Goal: Information Seeking & Learning: Learn about a topic

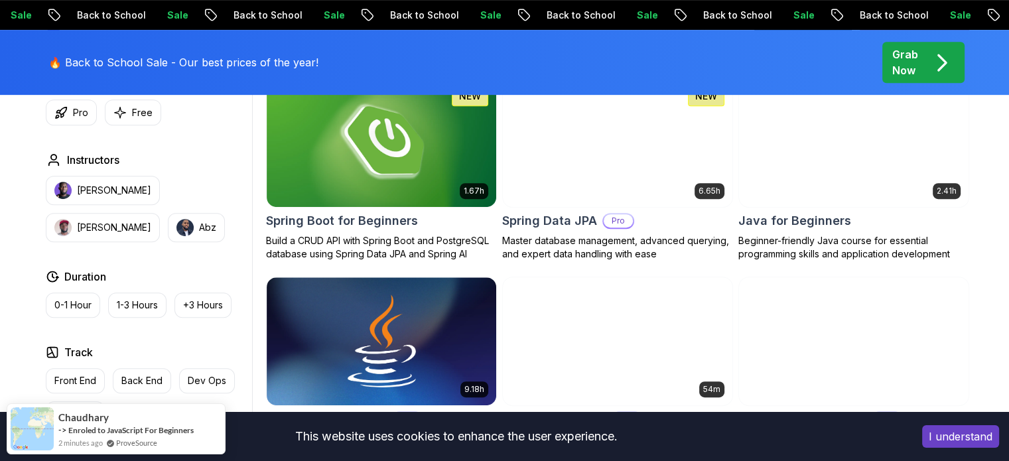
scroll to position [647, 0]
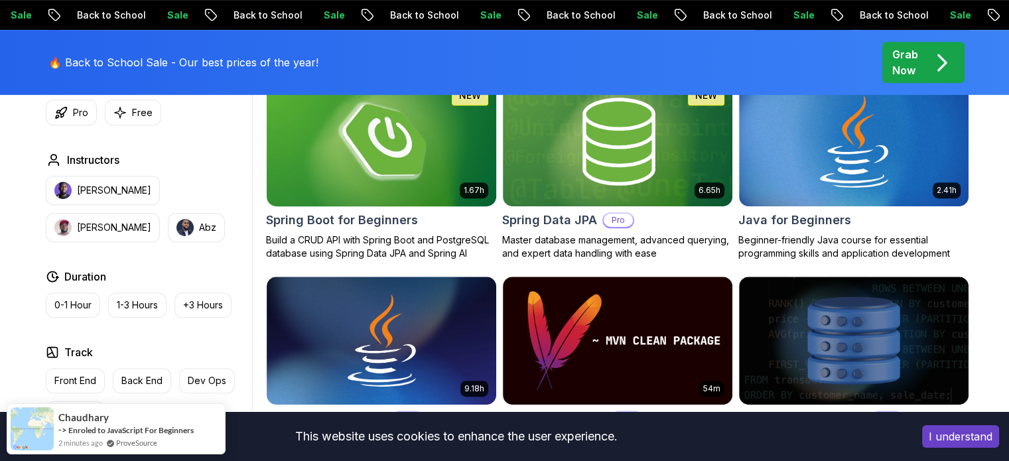
click at [409, 163] on img at bounding box center [381, 141] width 241 height 135
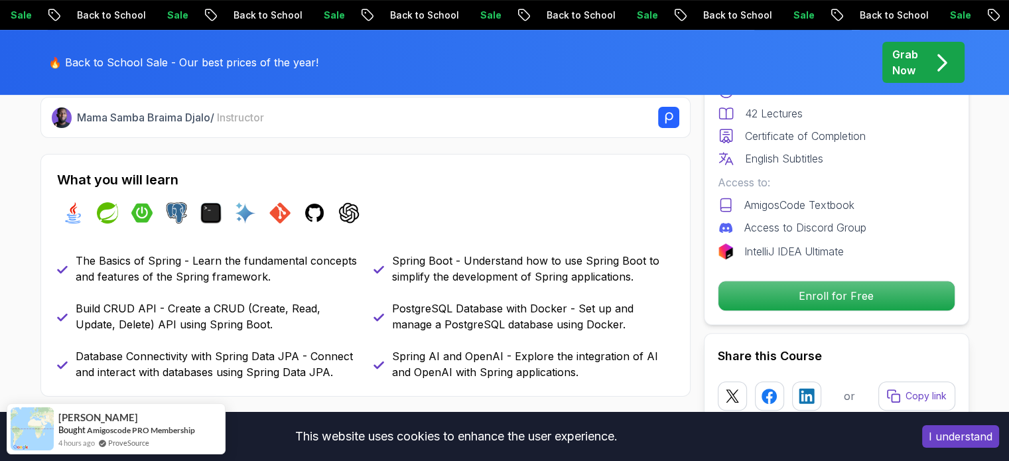
scroll to position [522, 0]
click at [316, 214] on img at bounding box center [314, 211] width 21 height 21
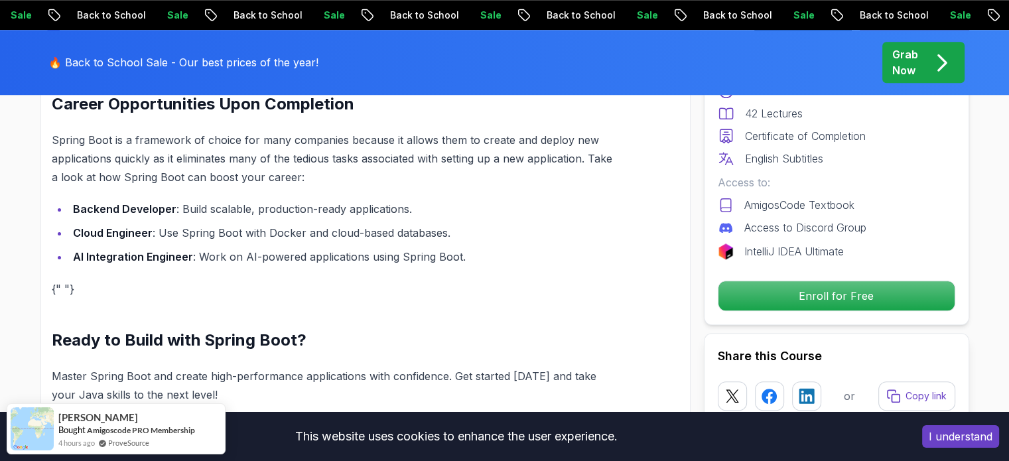
scroll to position [1315, 0]
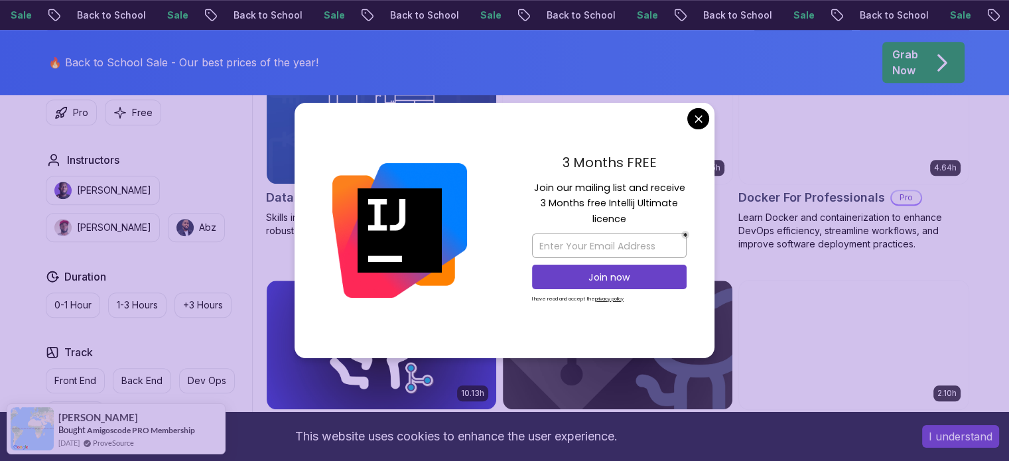
scroll to position [1280, 0]
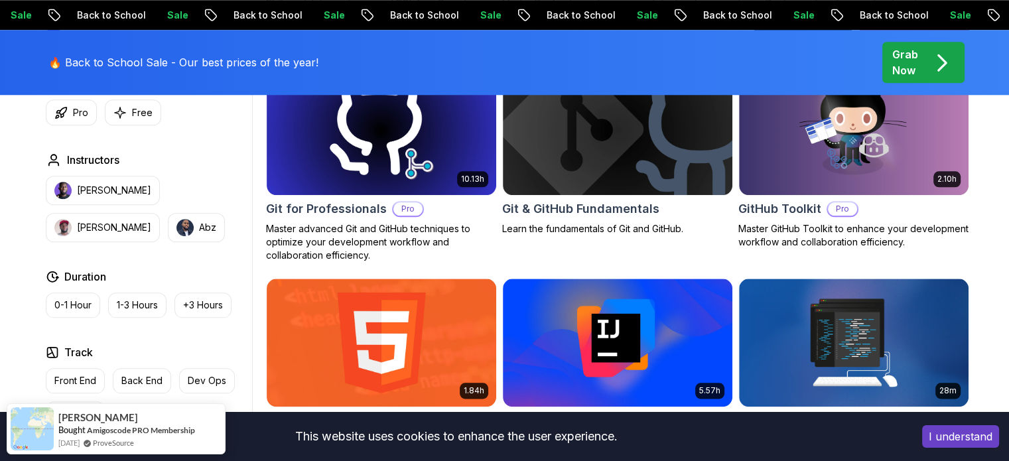
scroll to position [1495, 0]
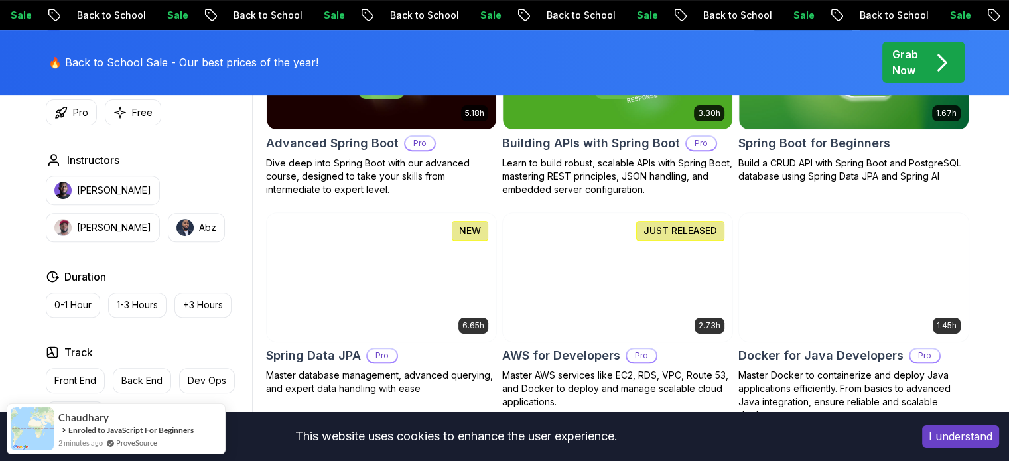
scroll to position [492, 0]
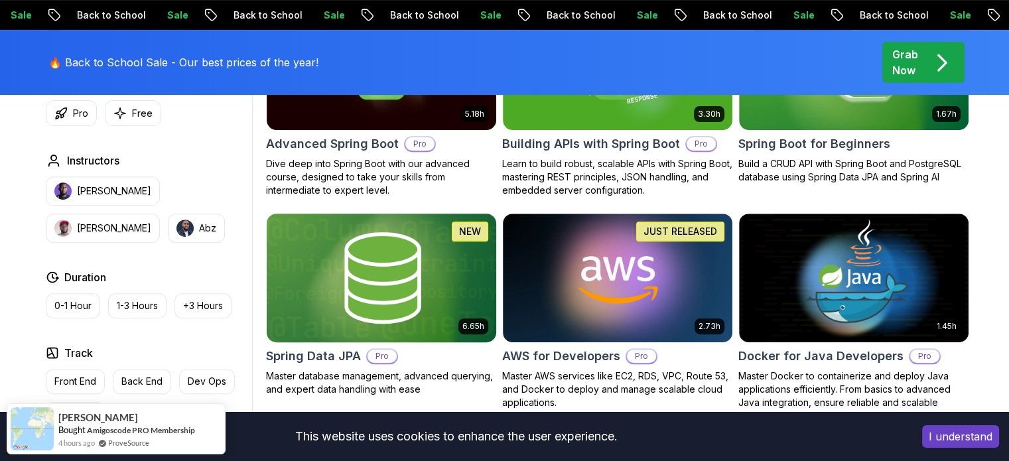
click at [369, 305] on img at bounding box center [381, 277] width 241 height 135
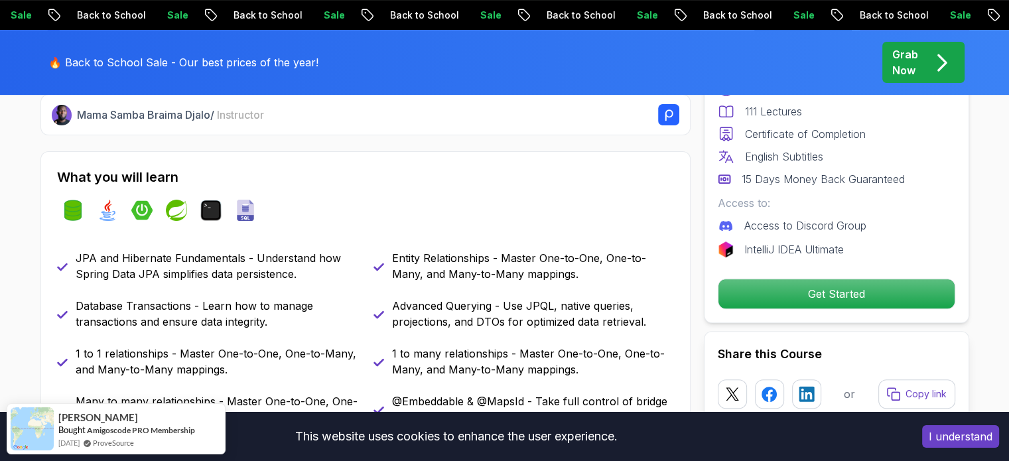
scroll to position [522, 0]
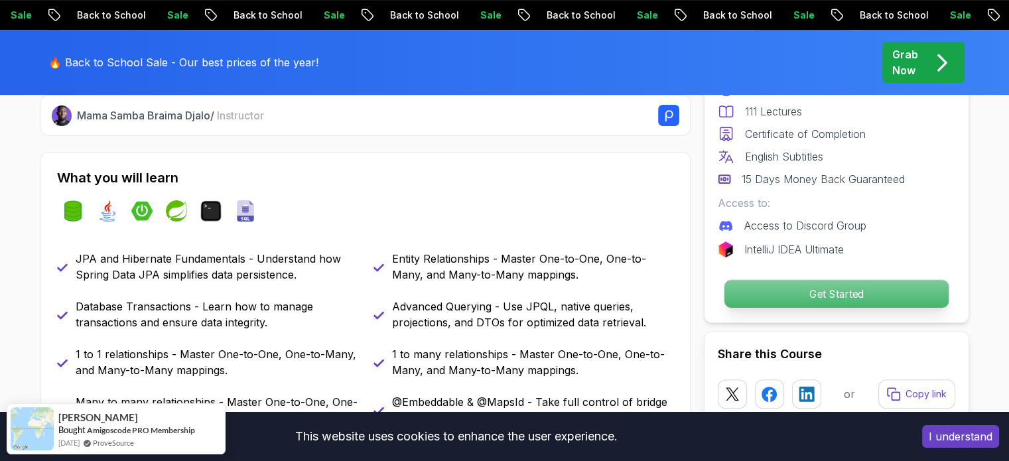
click at [857, 299] on p "Get Started" at bounding box center [836, 294] width 224 height 28
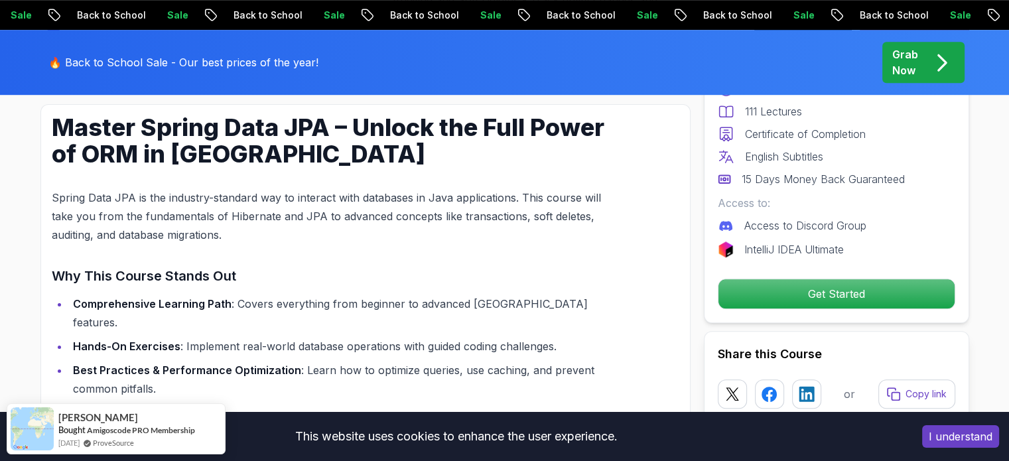
scroll to position [946, 0]
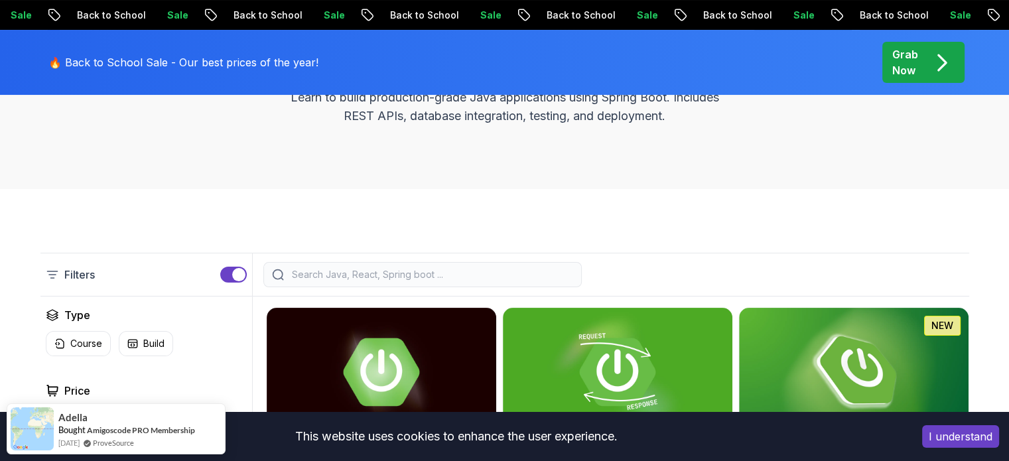
scroll to position [188, 0]
